Goal: Transaction & Acquisition: Purchase product/service

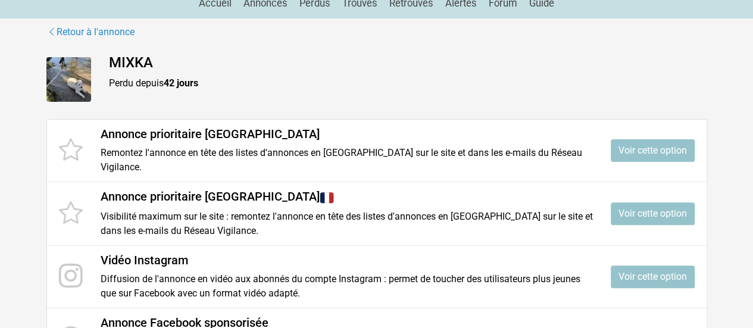
scroll to position [119, 0]
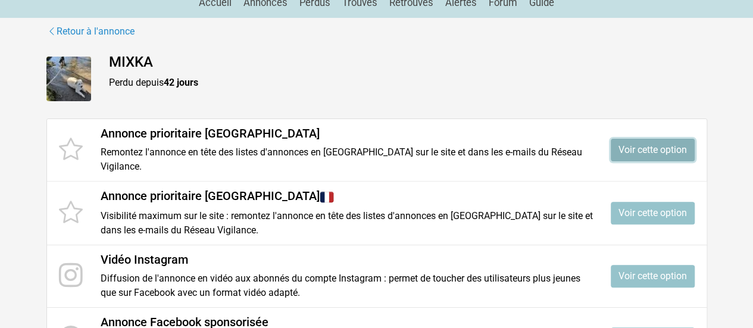
click at [649, 148] on link "Voir cette option" at bounding box center [653, 150] width 84 height 23
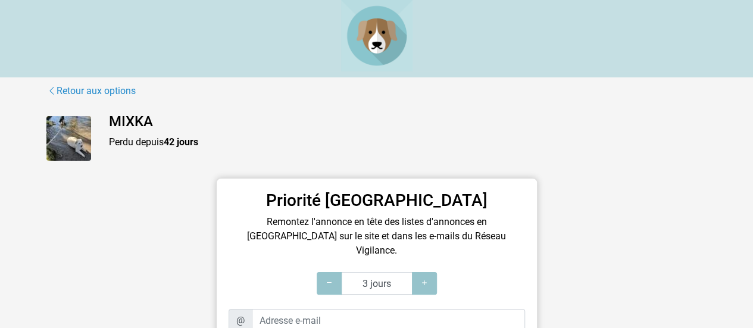
scroll to position [179, 0]
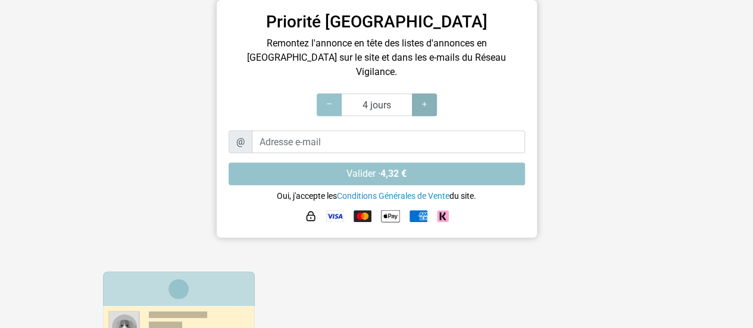
click at [420, 99] on icon at bounding box center [424, 104] width 10 height 11
click at [423, 99] on icon at bounding box center [424, 104] width 10 height 11
type input "7 jours"
click at [423, 99] on icon at bounding box center [424, 104] width 10 height 11
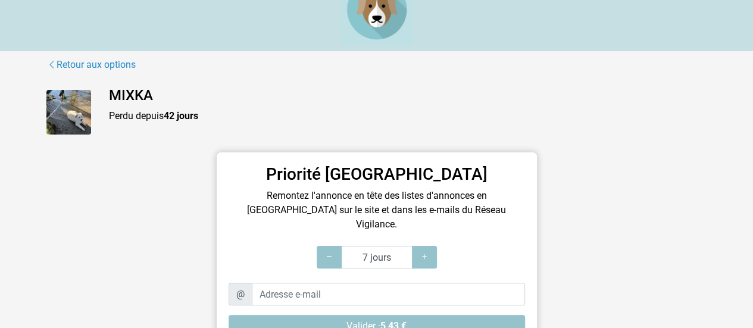
scroll to position [0, 0]
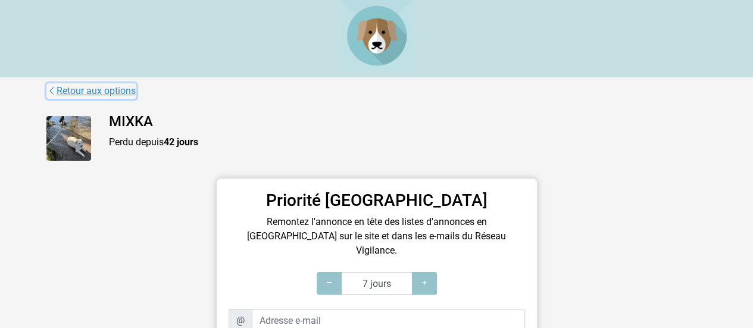
click at [111, 92] on link "Retour aux options" at bounding box center [91, 90] width 90 height 15
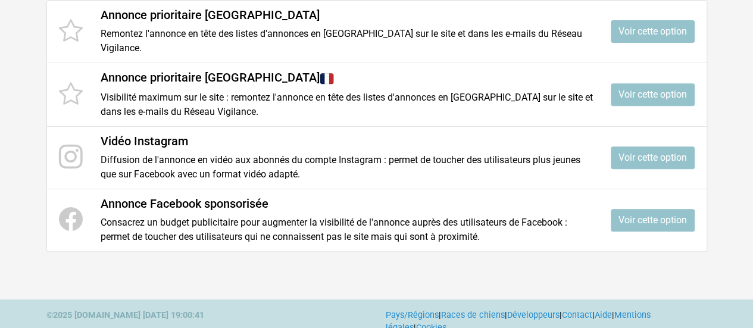
scroll to position [238, 0]
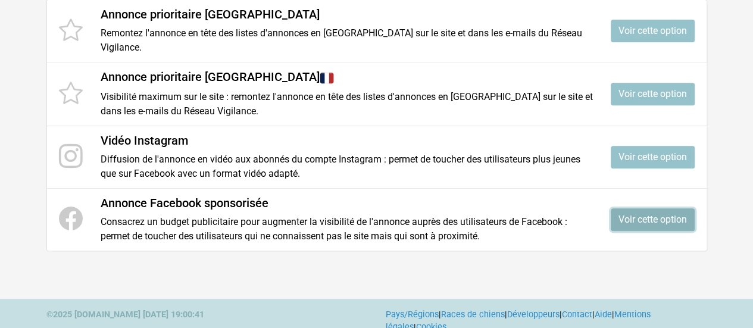
click at [659, 216] on link "Voir cette option" at bounding box center [653, 219] width 84 height 23
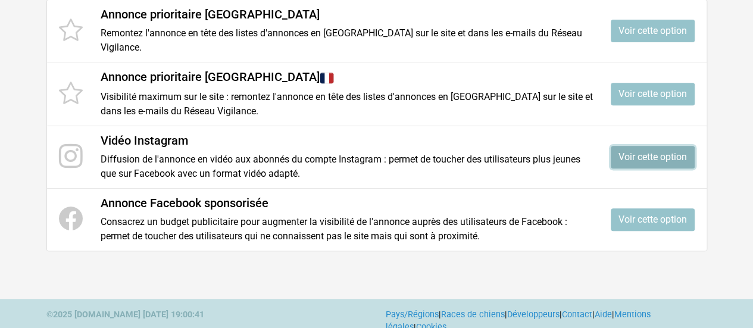
click at [651, 154] on link "Voir cette option" at bounding box center [653, 157] width 84 height 23
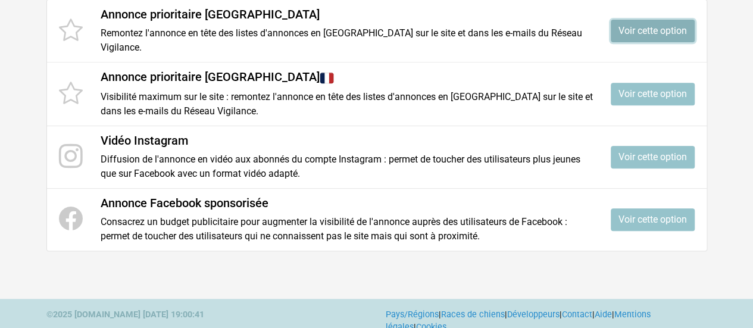
click at [664, 30] on link "Voir cette option" at bounding box center [653, 31] width 84 height 23
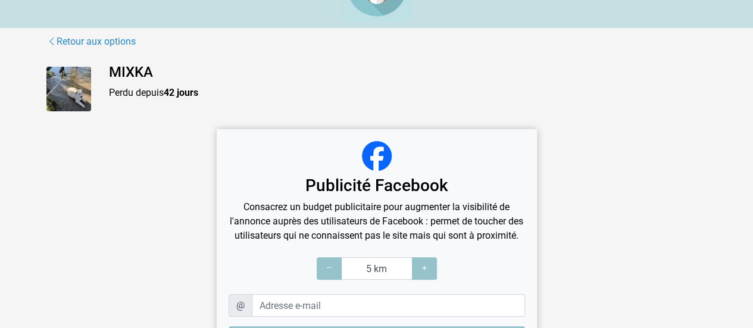
scroll to position [119, 0]
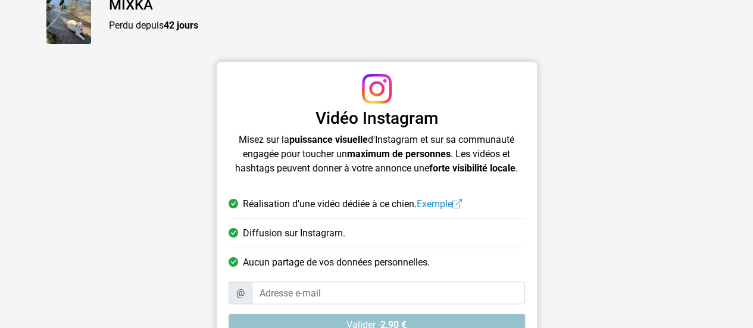
scroll to position [179, 0]
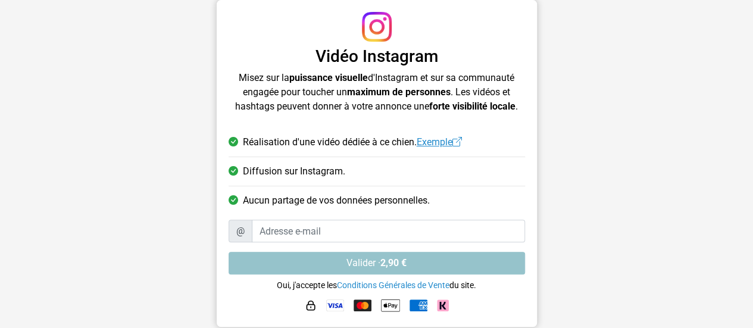
click at [462, 142] on span at bounding box center [457, 141] width 10 height 11
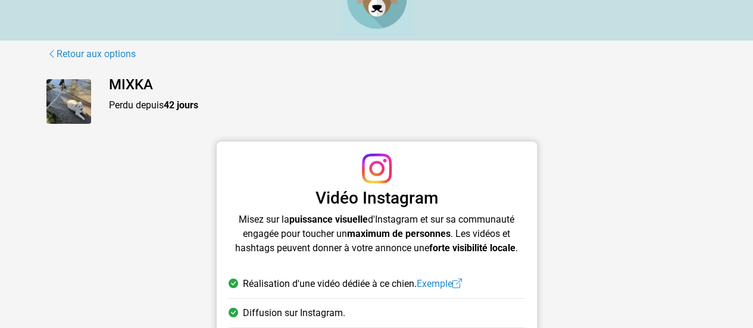
scroll to position [0, 0]
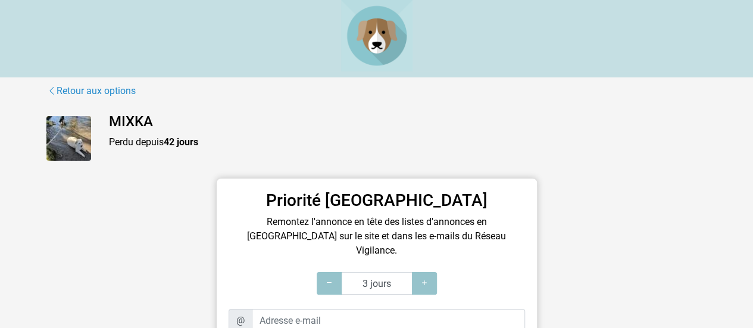
scroll to position [119, 0]
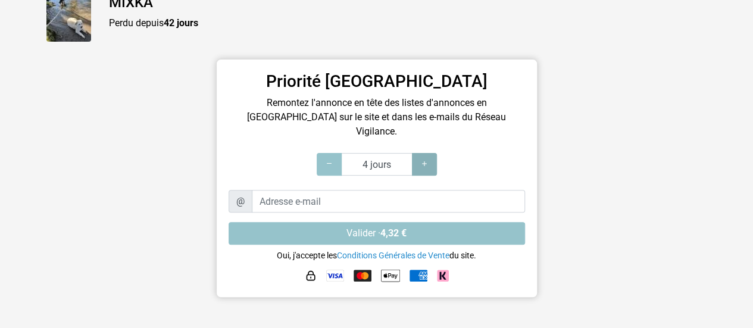
click at [422, 158] on icon at bounding box center [424, 163] width 10 height 11
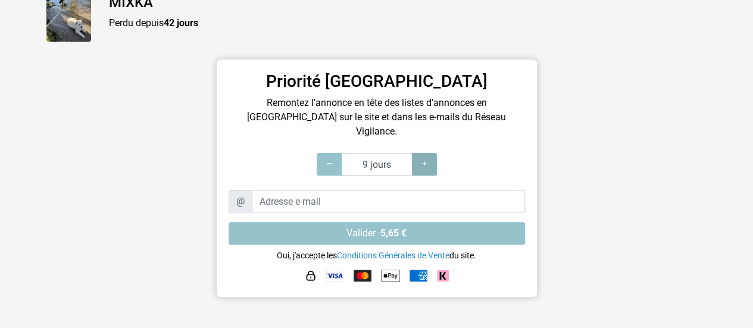
click at [422, 158] on icon at bounding box center [424, 163] width 10 height 11
type input "10 jours"
click at [422, 158] on icon at bounding box center [424, 163] width 10 height 11
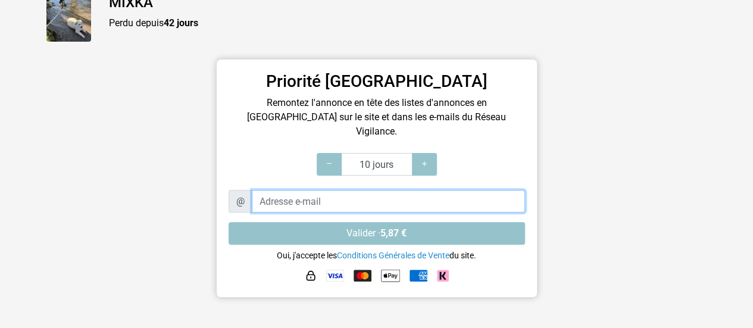
click at [324, 190] on input "Adresse e-mail" at bounding box center [388, 201] width 273 height 23
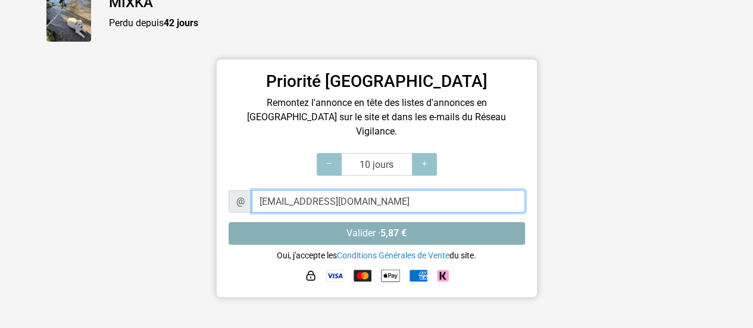
type input "64500na.60@gmail.com"
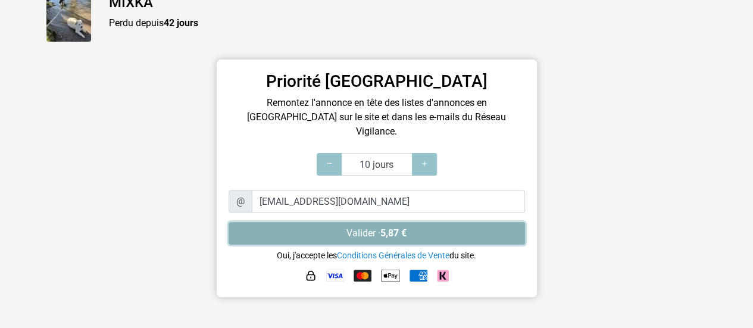
click at [372, 222] on button "Valider · 5,87 €" at bounding box center [376, 233] width 296 height 23
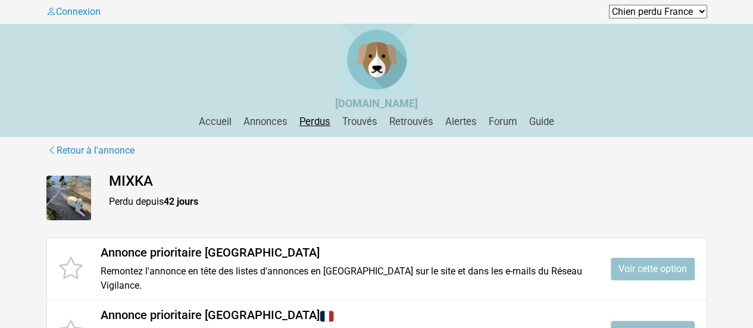
click at [313, 121] on link "Perdus" at bounding box center [315, 121] width 40 height 11
